Goal: Transaction & Acquisition: Download file/media

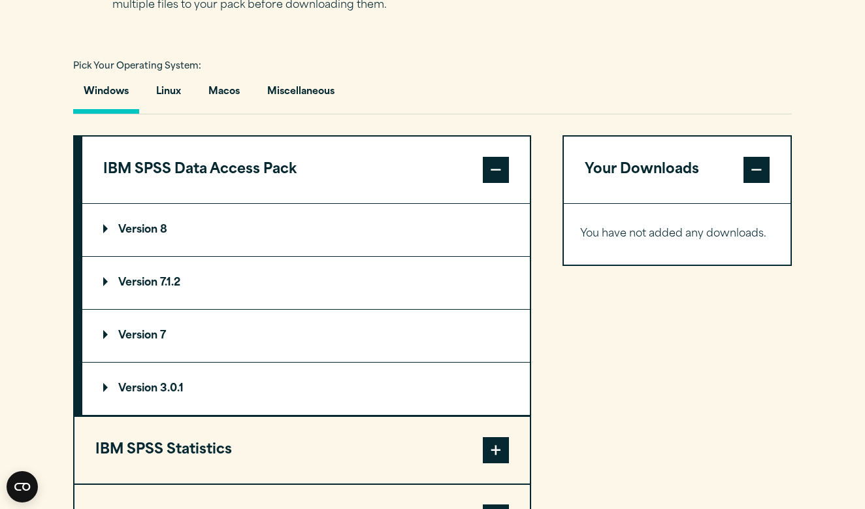
scroll to position [917, 0]
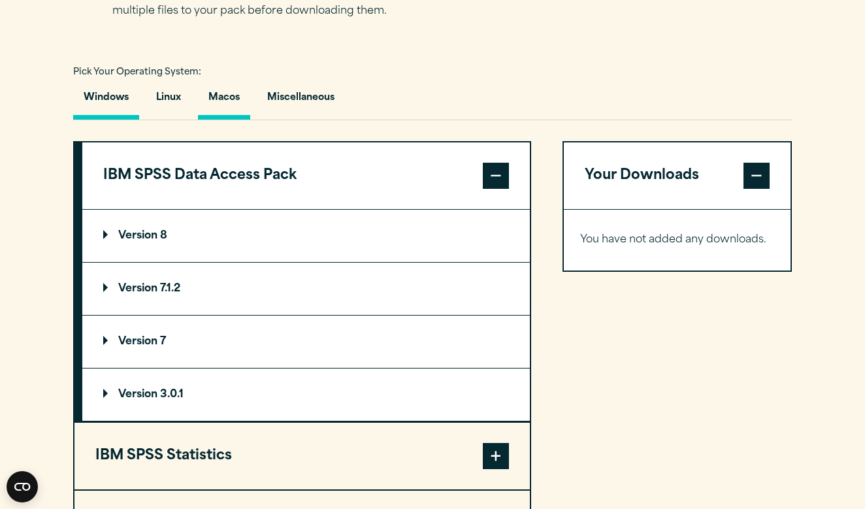
click at [225, 103] on button "Macos" at bounding box center [224, 100] width 52 height 37
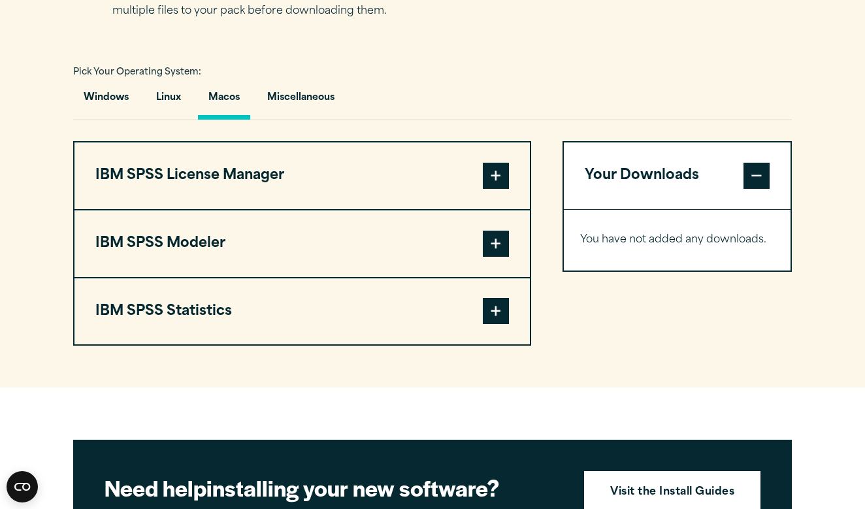
click at [500, 315] on span at bounding box center [496, 311] width 26 height 26
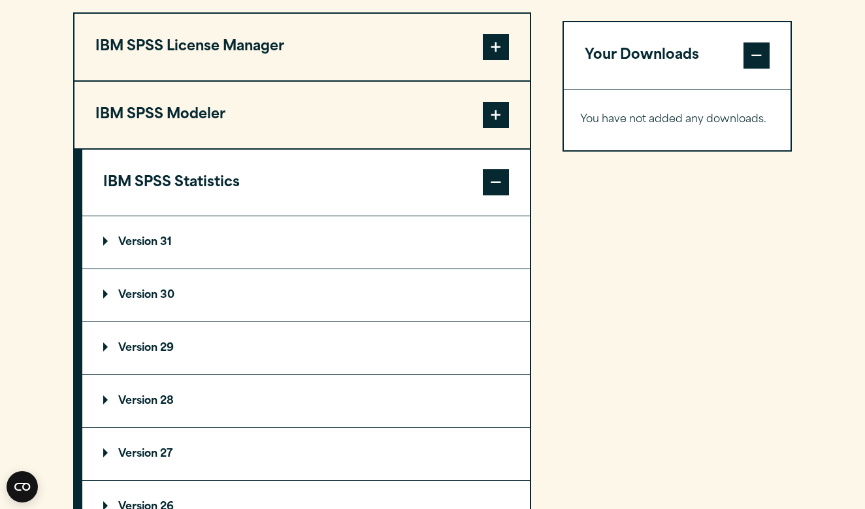
scroll to position [1083, 0]
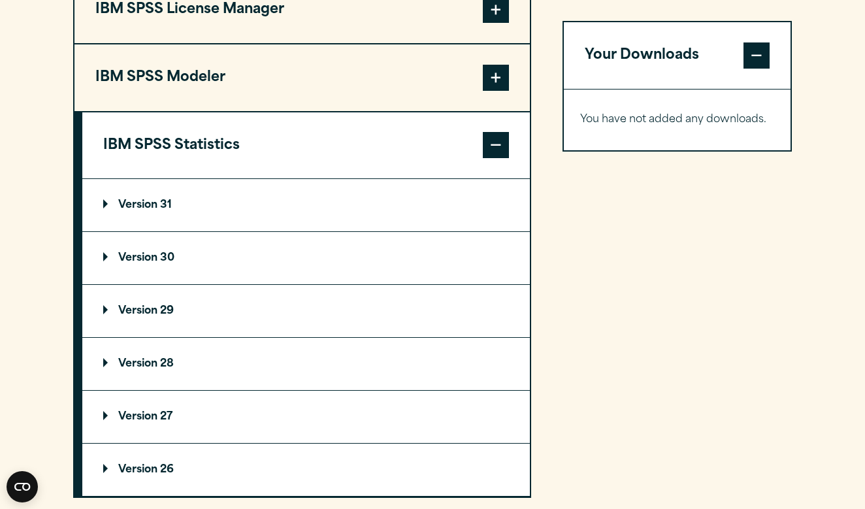
click at [104, 308] on p "Version 29" at bounding box center [138, 311] width 71 height 10
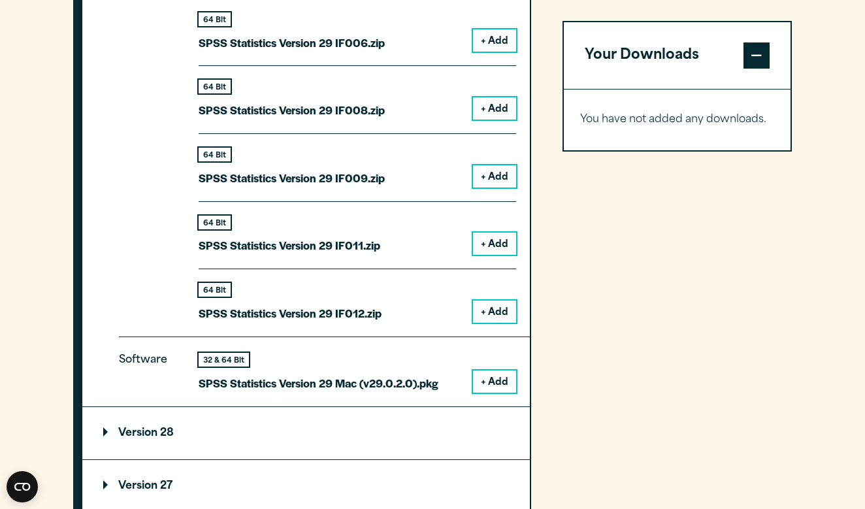
scroll to position [1694, 0]
click at [497, 374] on button "+ Add" at bounding box center [494, 382] width 43 height 22
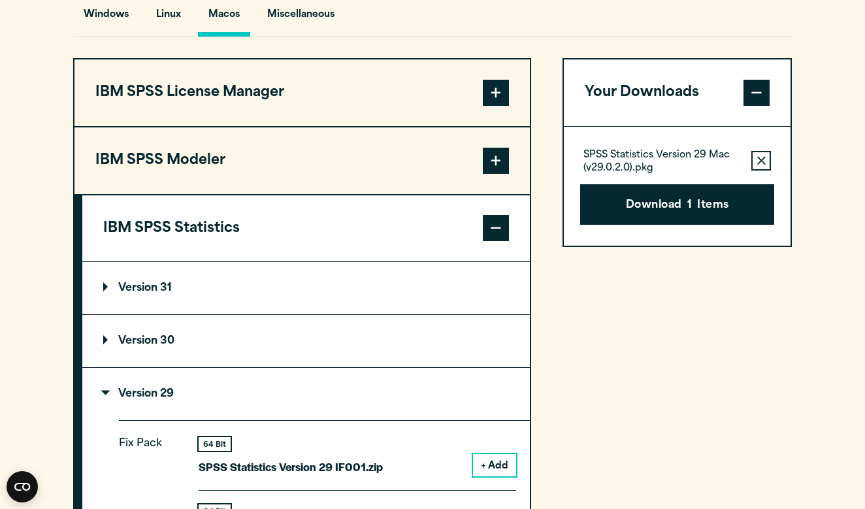
scroll to position [985, 0]
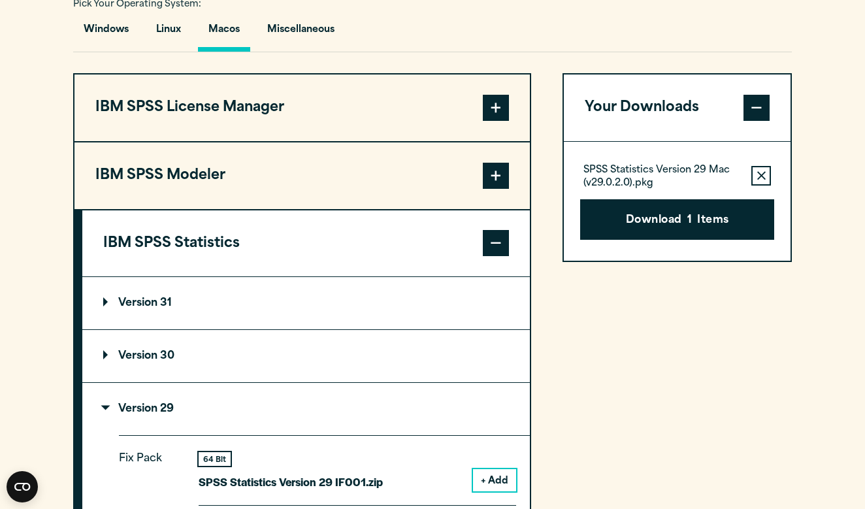
click at [492, 247] on span at bounding box center [496, 243] width 26 height 26
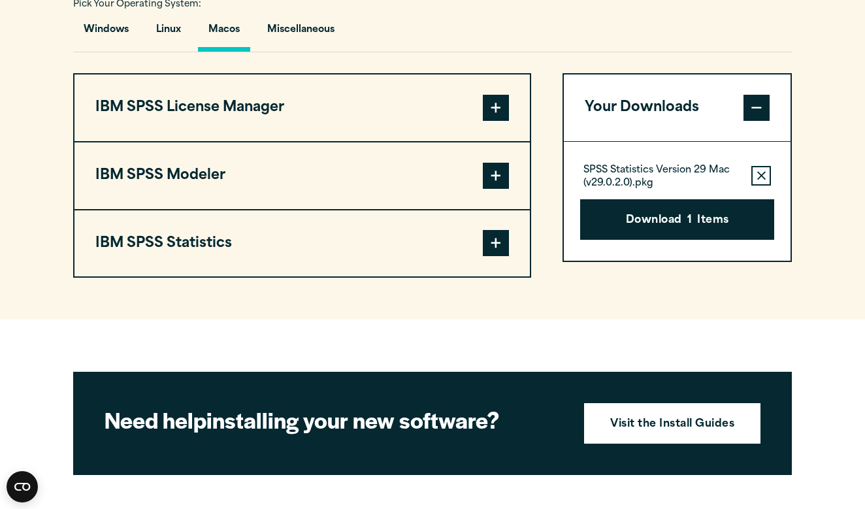
click at [499, 114] on span at bounding box center [496, 108] width 26 height 26
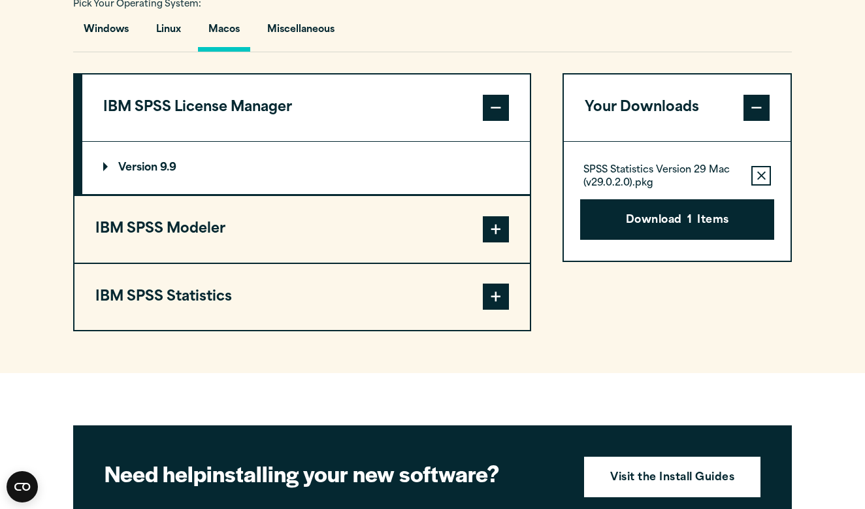
click at [164, 169] on p "Version 9.9" at bounding box center [139, 168] width 73 height 10
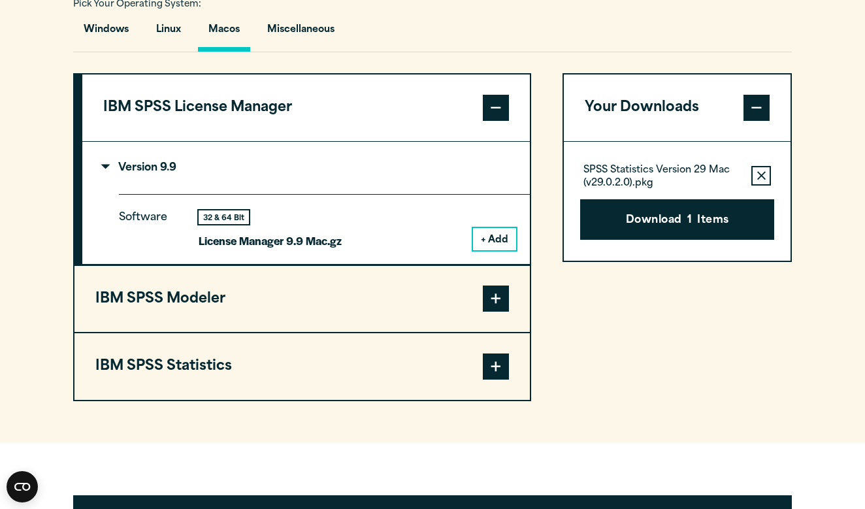
click at [497, 237] on button "+ Add" at bounding box center [494, 239] width 43 height 22
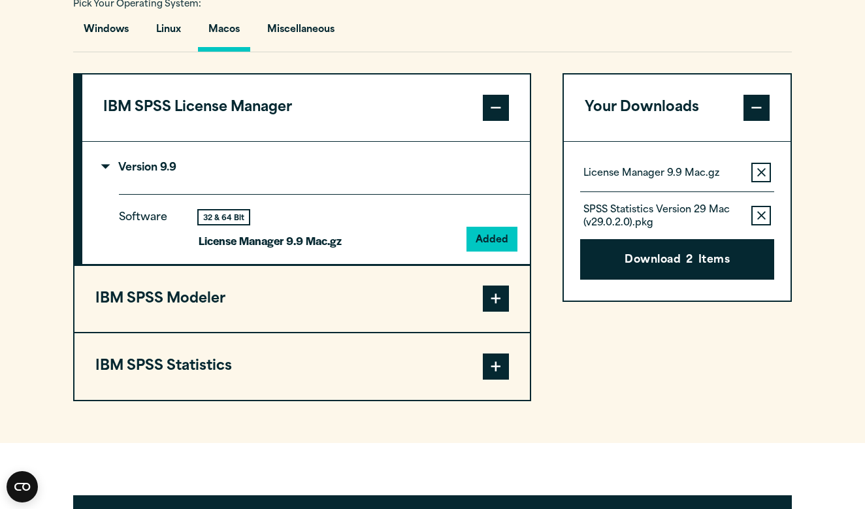
click at [503, 109] on span at bounding box center [496, 108] width 26 height 26
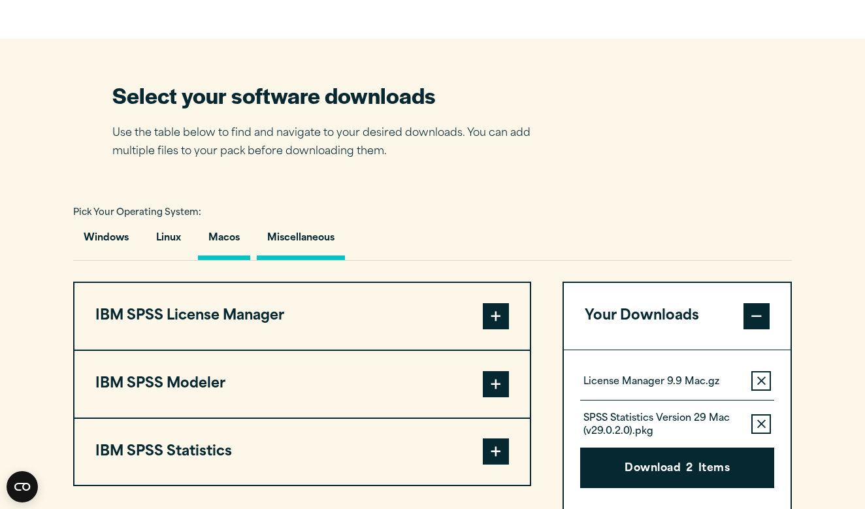
scroll to position [769, 0]
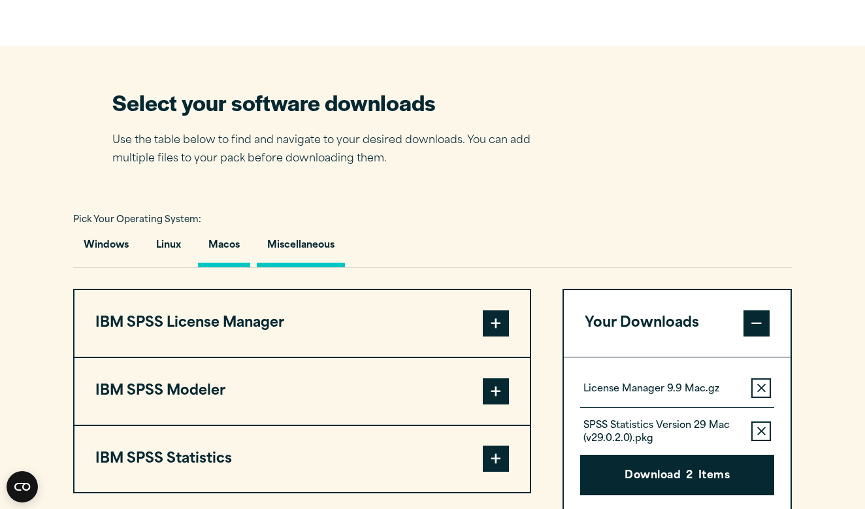
click at [298, 253] on button "Miscellaneous" at bounding box center [301, 248] width 88 height 37
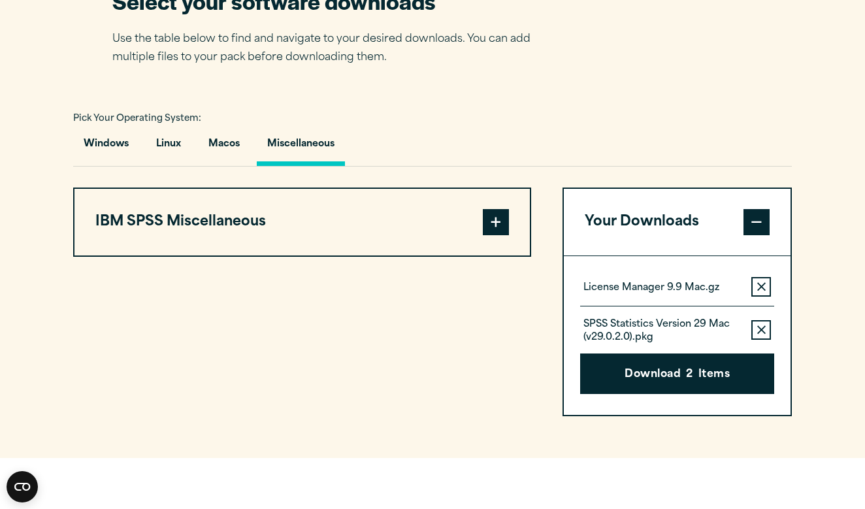
scroll to position [887, 0]
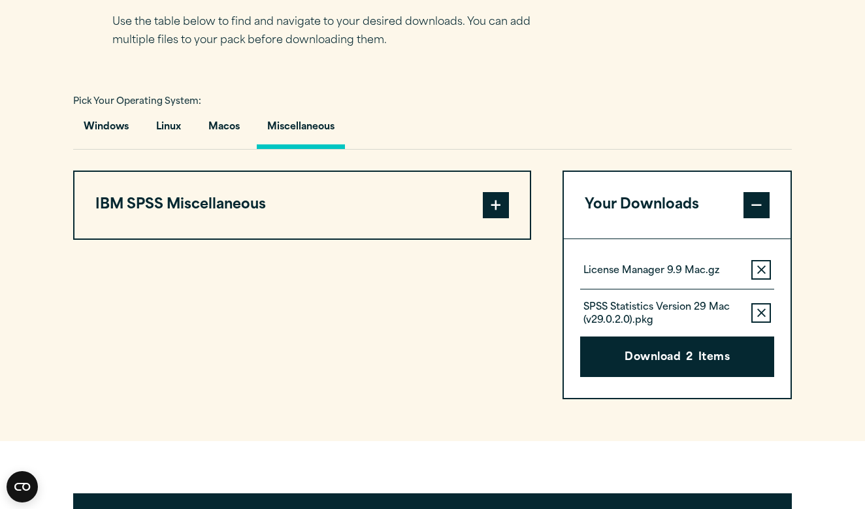
click at [494, 199] on span at bounding box center [496, 205] width 26 height 26
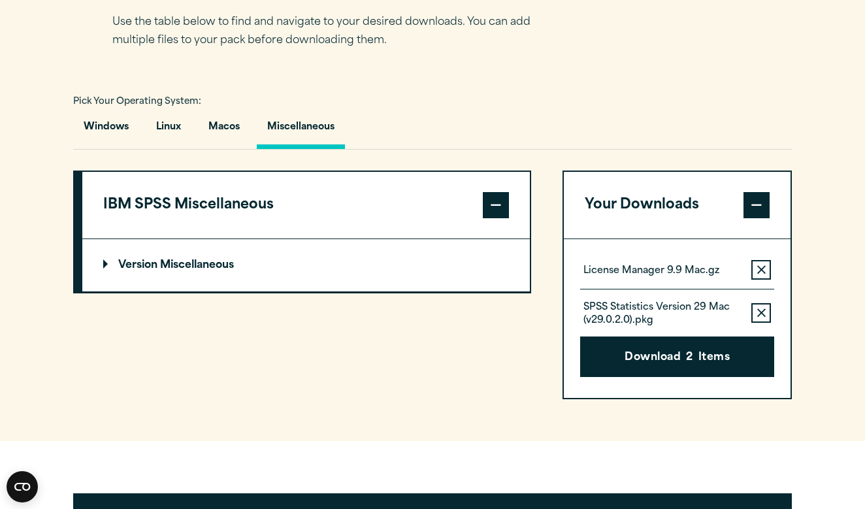
click at [494, 199] on span at bounding box center [496, 205] width 26 height 26
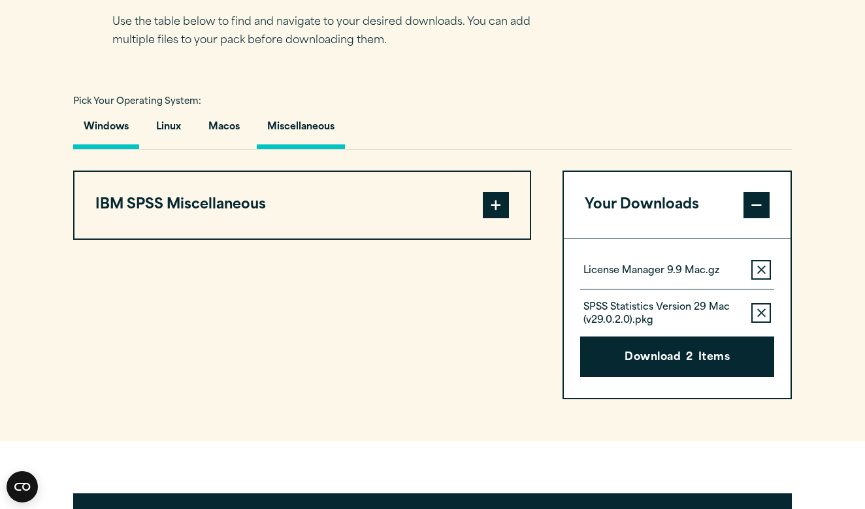
click at [123, 130] on button "Windows" at bounding box center [106, 130] width 66 height 37
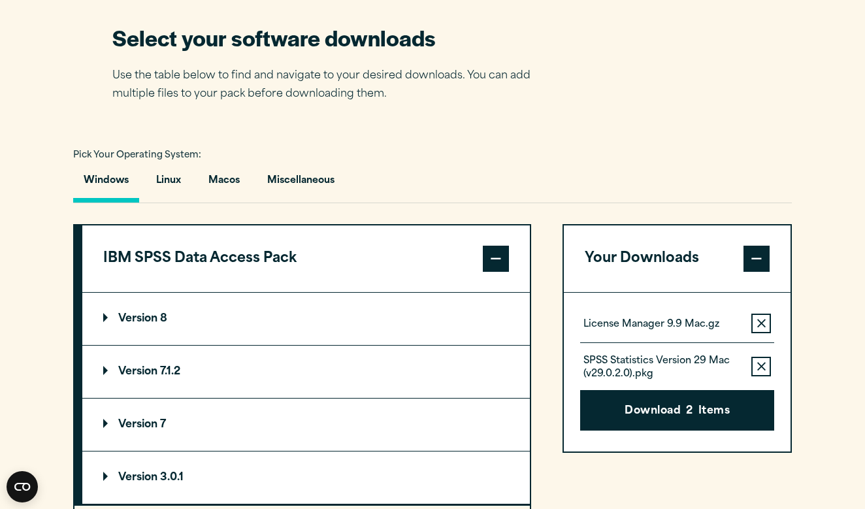
scroll to position [831, 0]
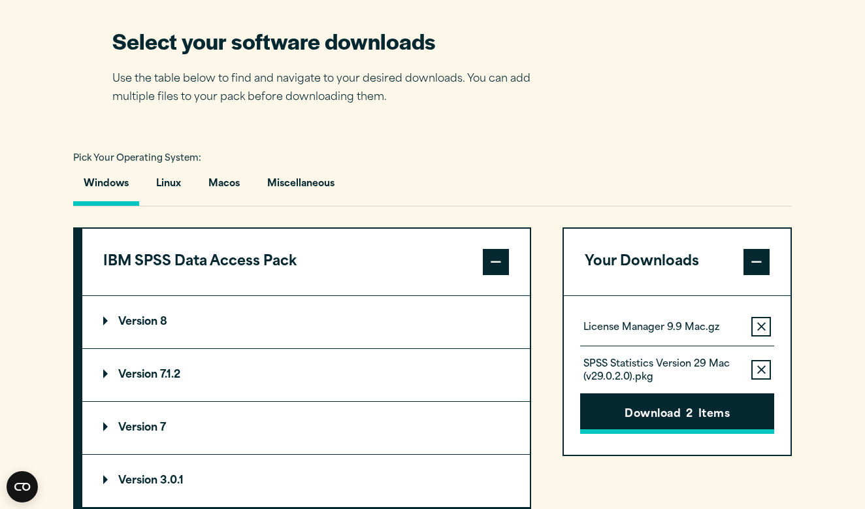
click at [685, 419] on button "Download 2 Items" at bounding box center [677, 413] width 194 height 40
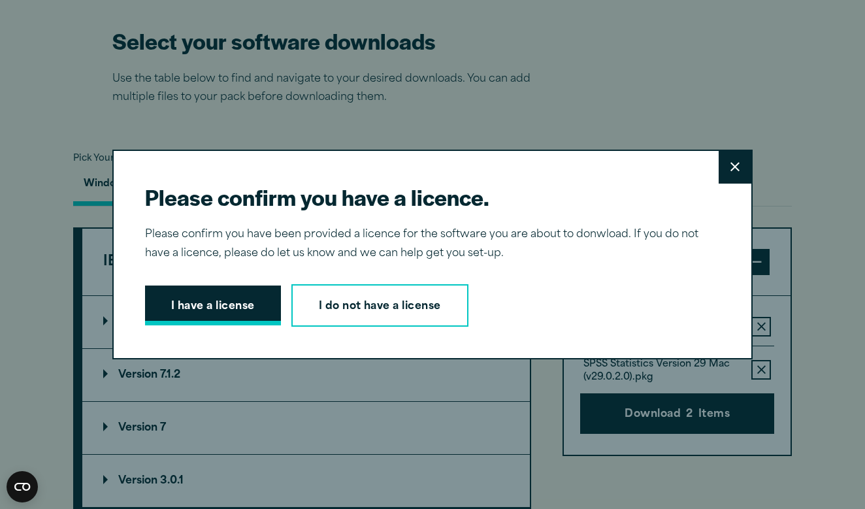
click at [218, 303] on button "I have a license" at bounding box center [213, 305] width 136 height 40
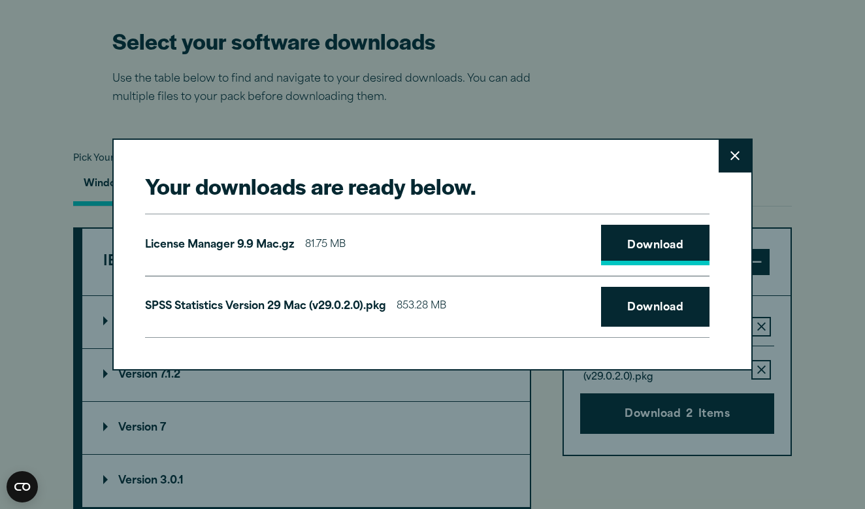
click at [676, 242] on link "Download" at bounding box center [655, 245] width 108 height 40
click at [646, 305] on link "Download" at bounding box center [655, 307] width 108 height 40
click at [738, 150] on button "Close" at bounding box center [734, 156] width 33 height 33
